Goal: Find specific page/section: Find specific page/section

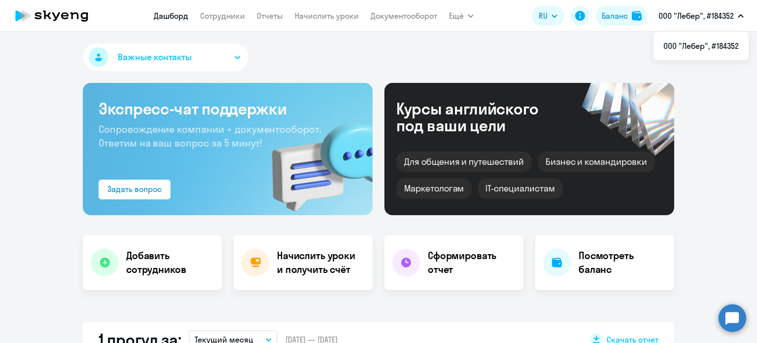
select select "30"
click at [634, 13] on img at bounding box center [637, 16] width 10 height 10
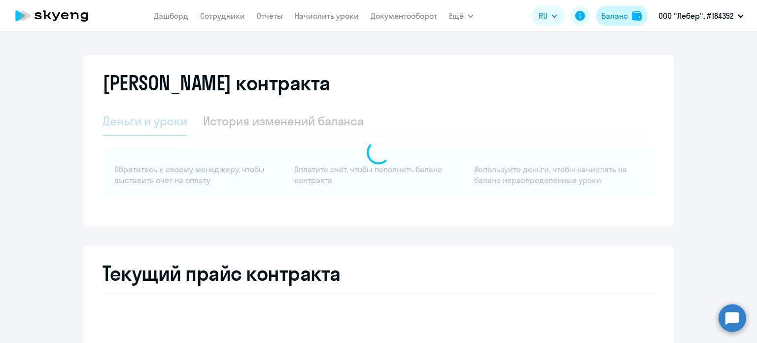
select select "english_adult_not_native_speaker"
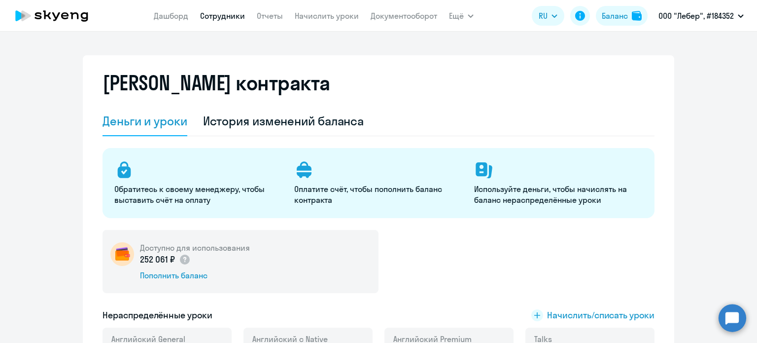
click at [217, 15] on link "Сотрудники" at bounding box center [222, 16] width 45 height 10
select select "30"
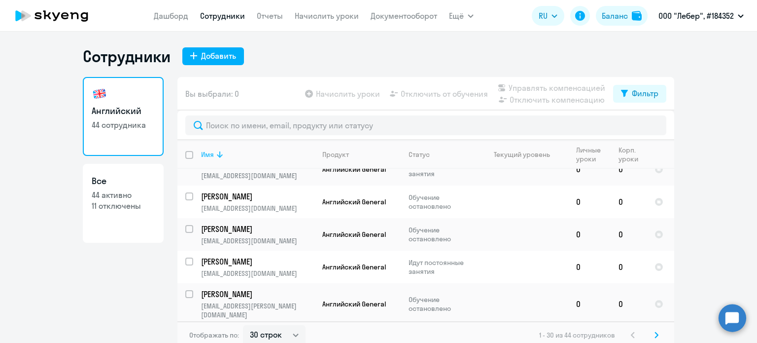
scroll to position [197, 0]
